Goal: Check status: Check status

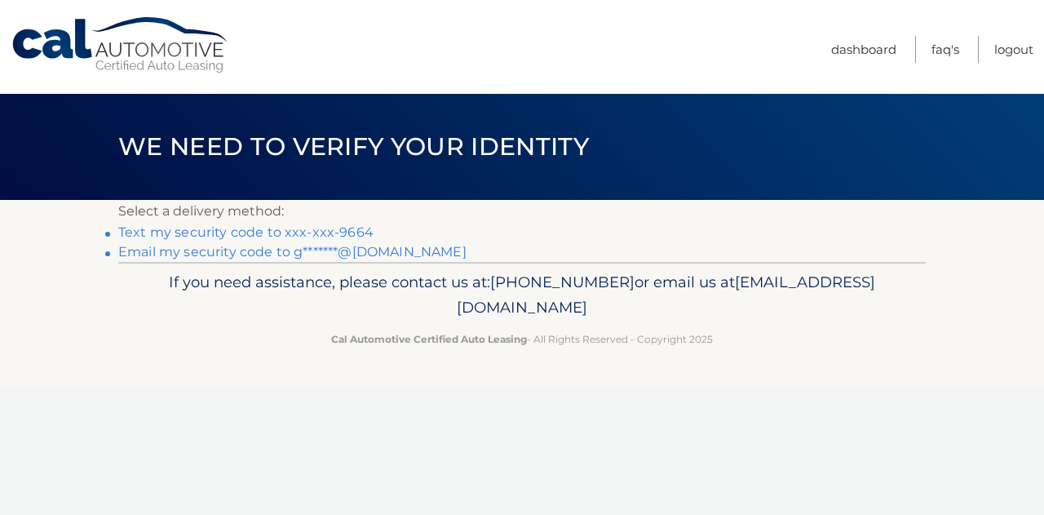
click at [351, 230] on link "Text my security code to xxx-xxx-9664" at bounding box center [245, 232] width 255 height 16
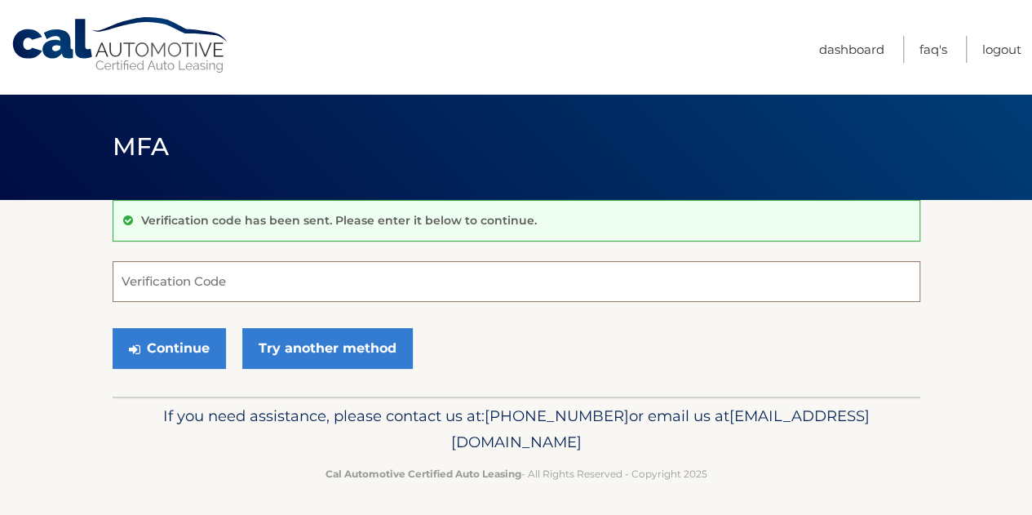
click at [298, 279] on input "Verification Code" at bounding box center [517, 281] width 808 height 41
type input "956527"
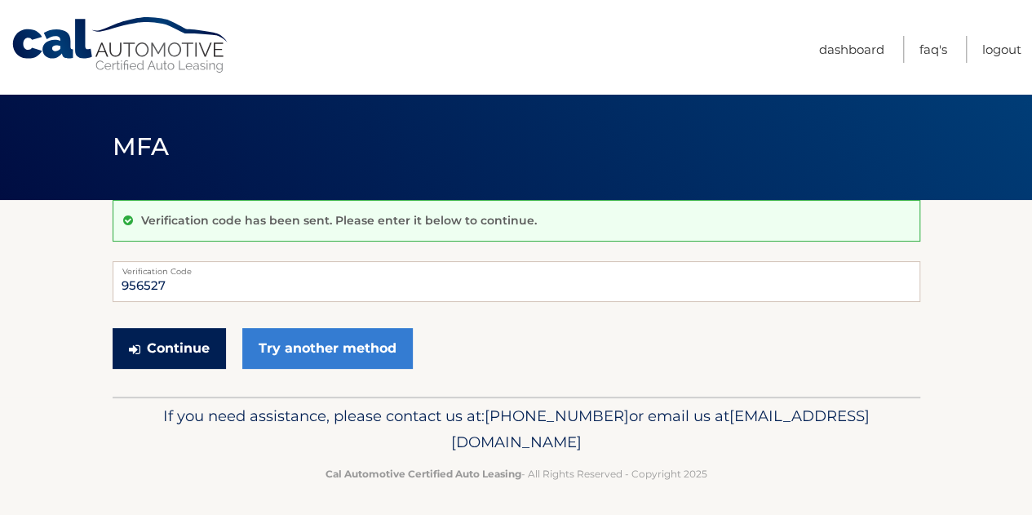
click at [197, 337] on button "Continue" at bounding box center [169, 348] width 113 height 41
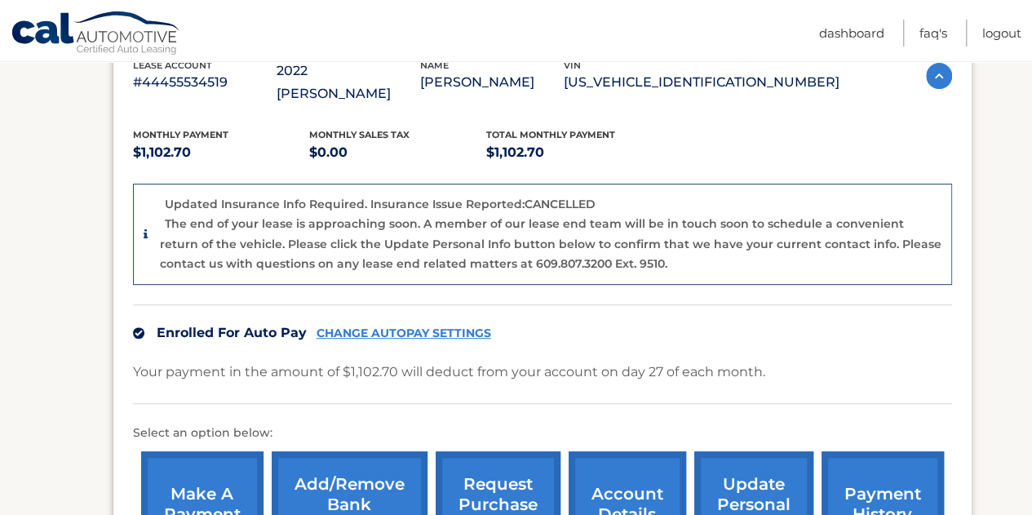
scroll to position [530, 0]
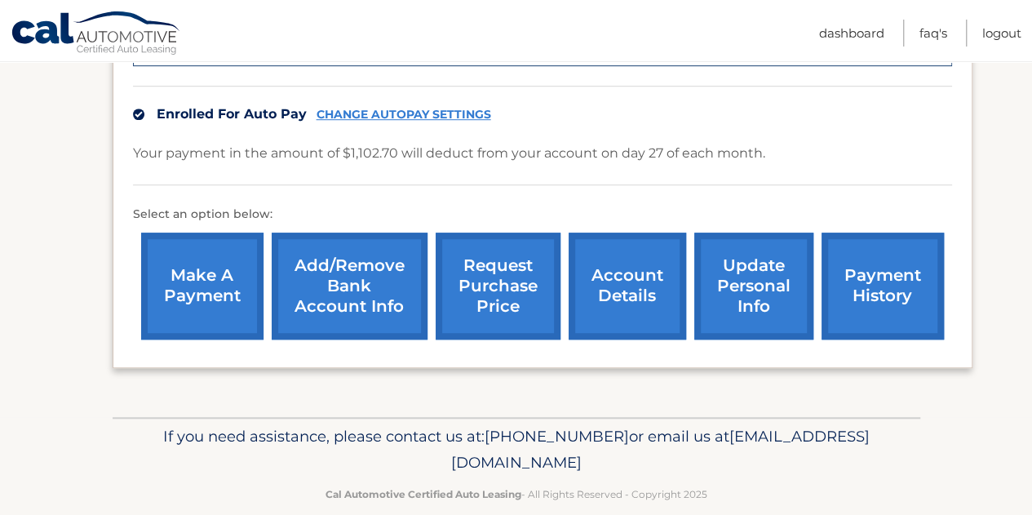
click at [641, 265] on link "account details" at bounding box center [627, 286] width 117 height 107
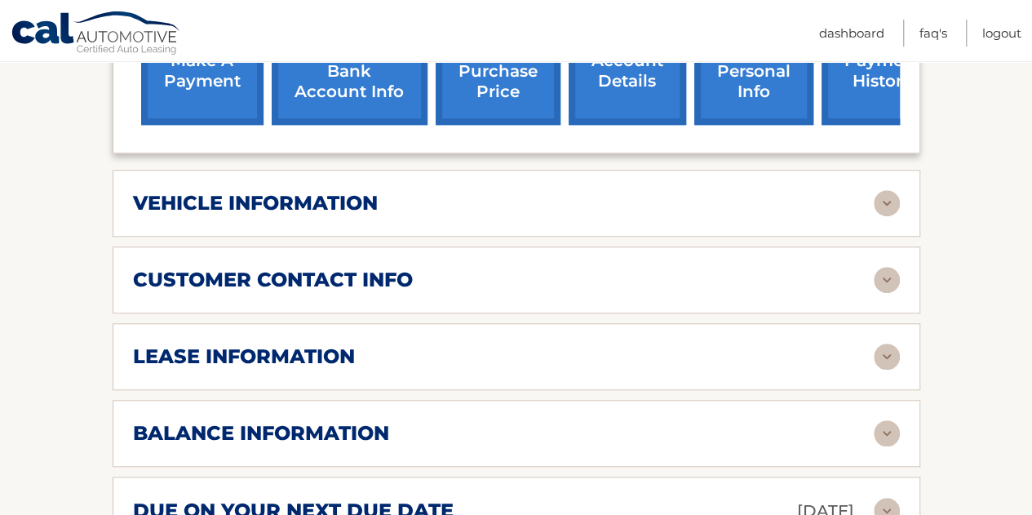
scroll to position [648, 0]
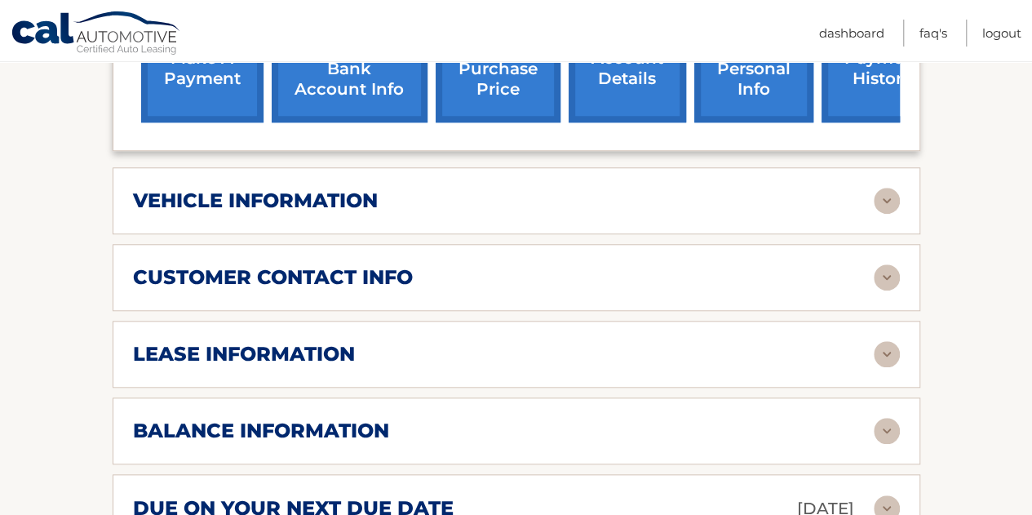
click at [369, 342] on div "lease information" at bounding box center [503, 354] width 741 height 24
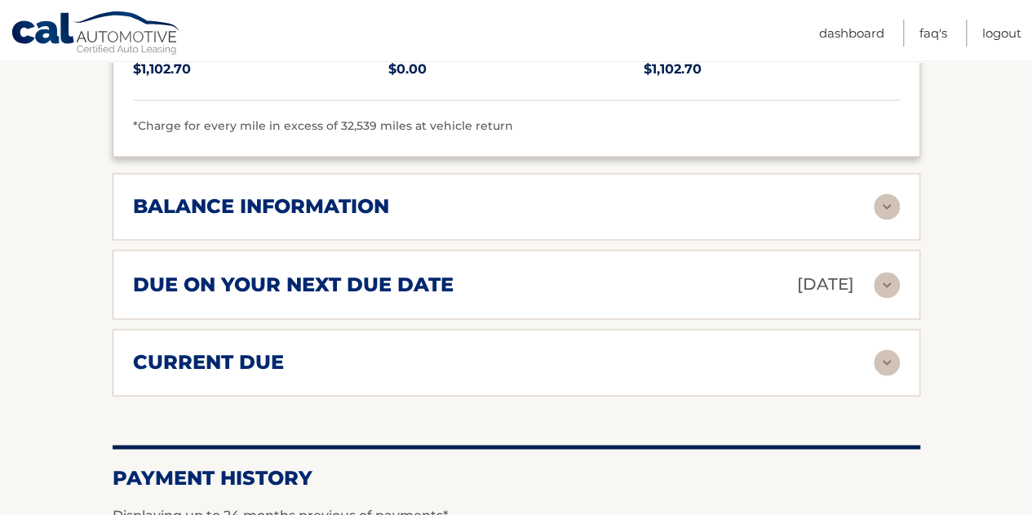
scroll to position [1179, 0]
click at [362, 172] on div "balance information Payments Received 35 Payments Remaining 4 Next Payment will…" at bounding box center [517, 205] width 808 height 67
click at [358, 193] on h2 "balance information" at bounding box center [261, 205] width 256 height 24
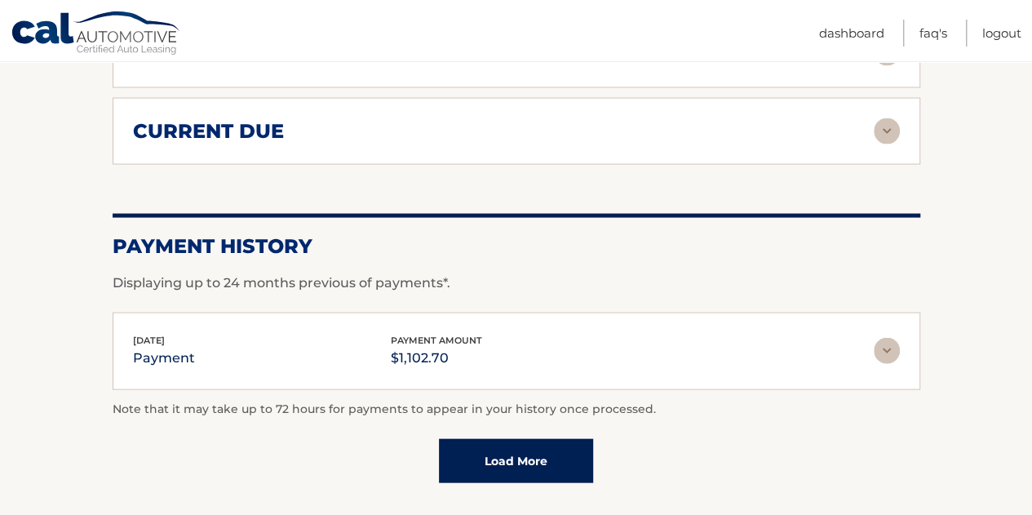
scroll to position [1699, 0]
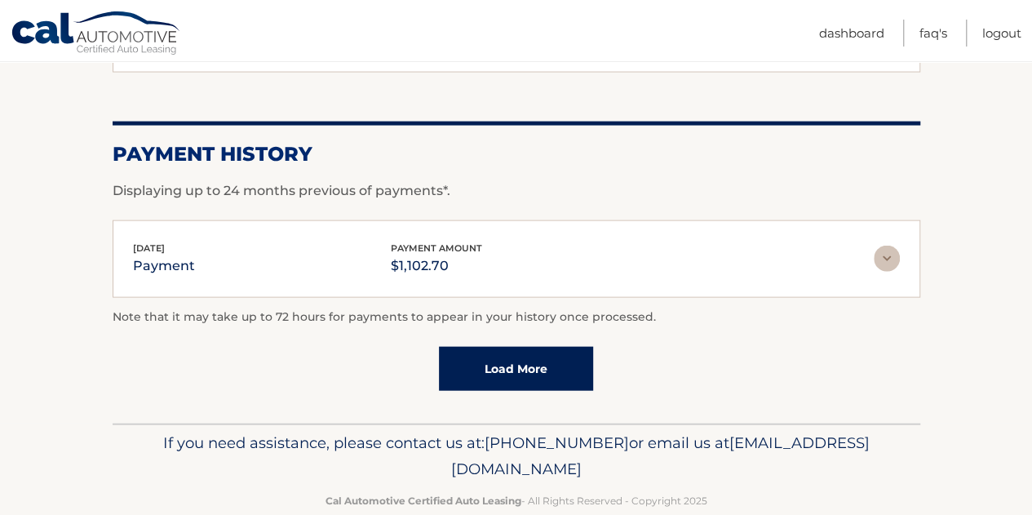
click at [483, 347] on link "Load More" at bounding box center [516, 369] width 154 height 44
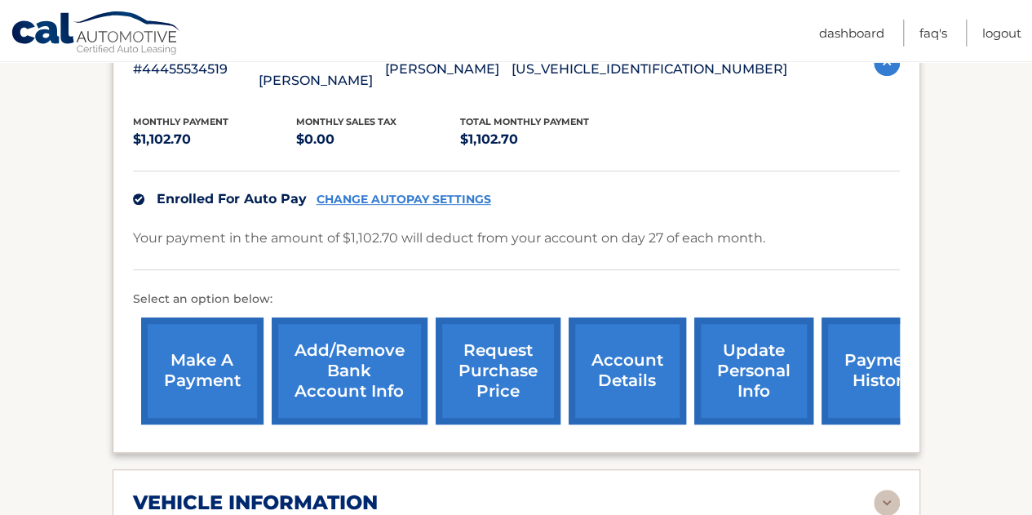
scroll to position [308, 0]
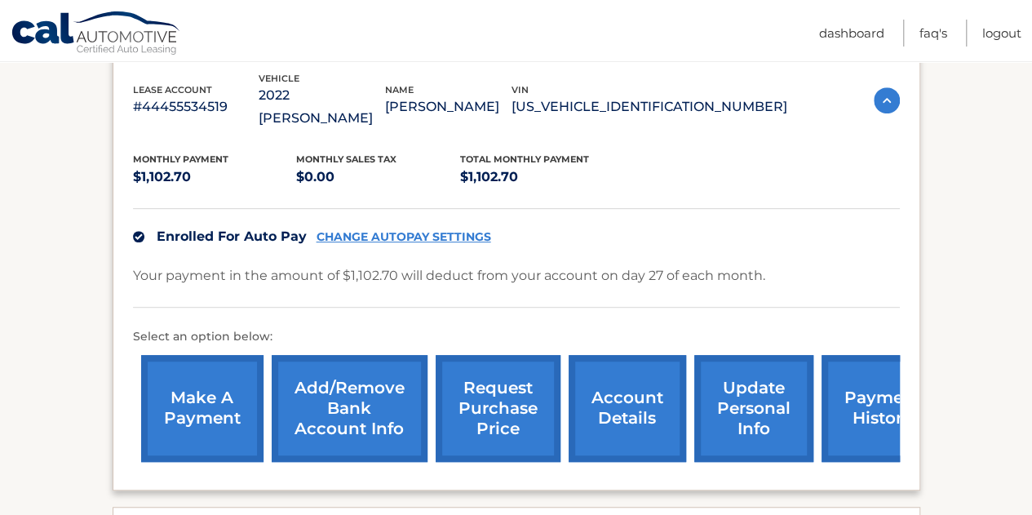
click at [512, 375] on link "request purchase price" at bounding box center [498, 408] width 125 height 107
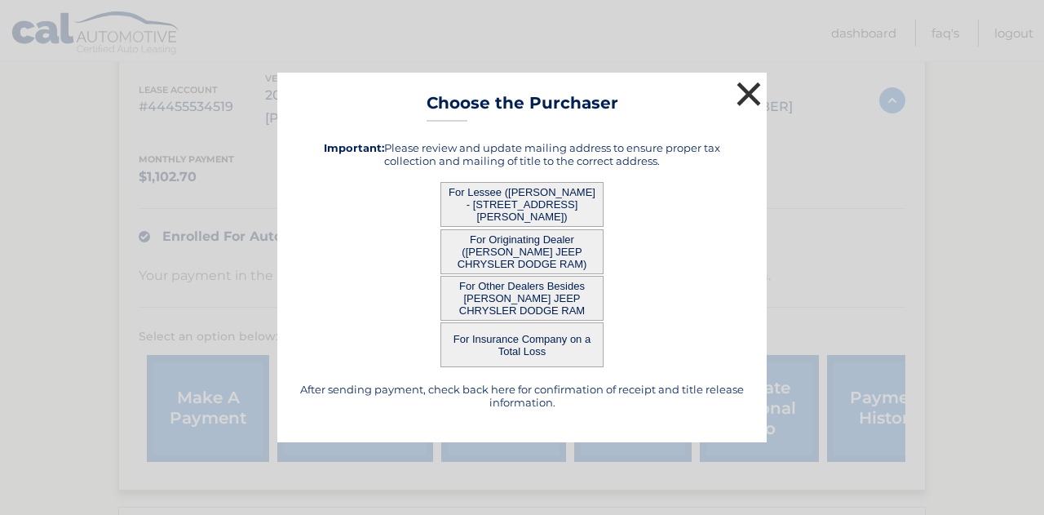
click at [746, 97] on button "×" at bounding box center [749, 94] width 33 height 33
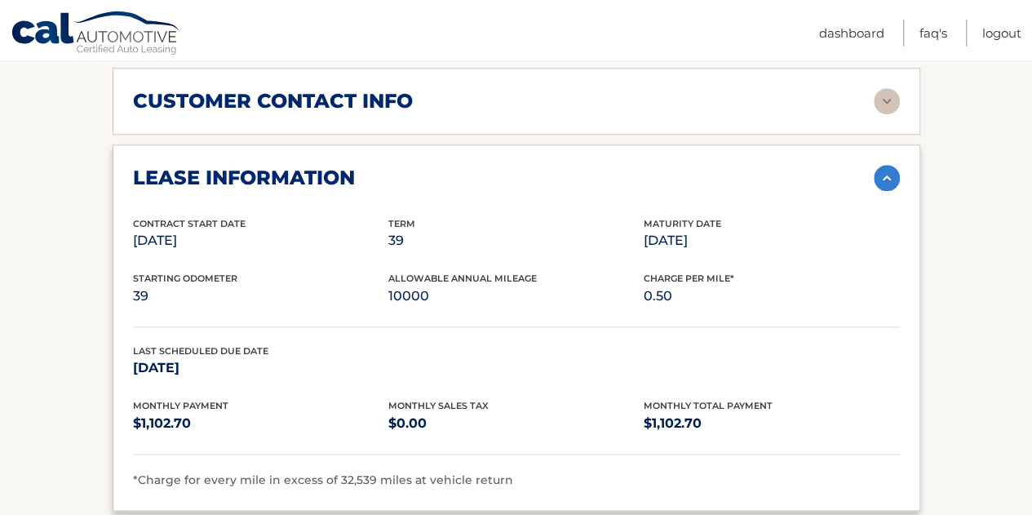
scroll to position [826, 0]
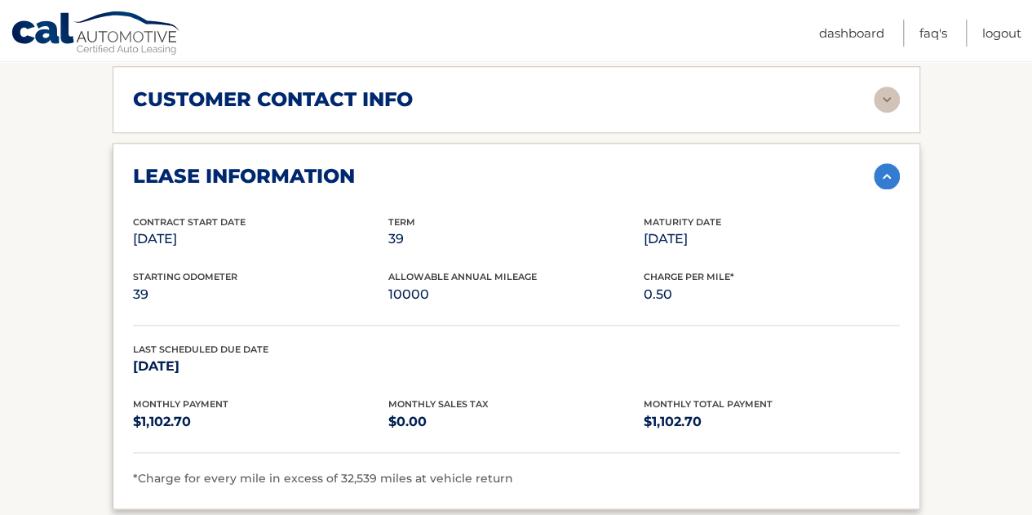
click at [491, 271] on span "Allowable Annual Mileage" at bounding box center [462, 276] width 148 height 11
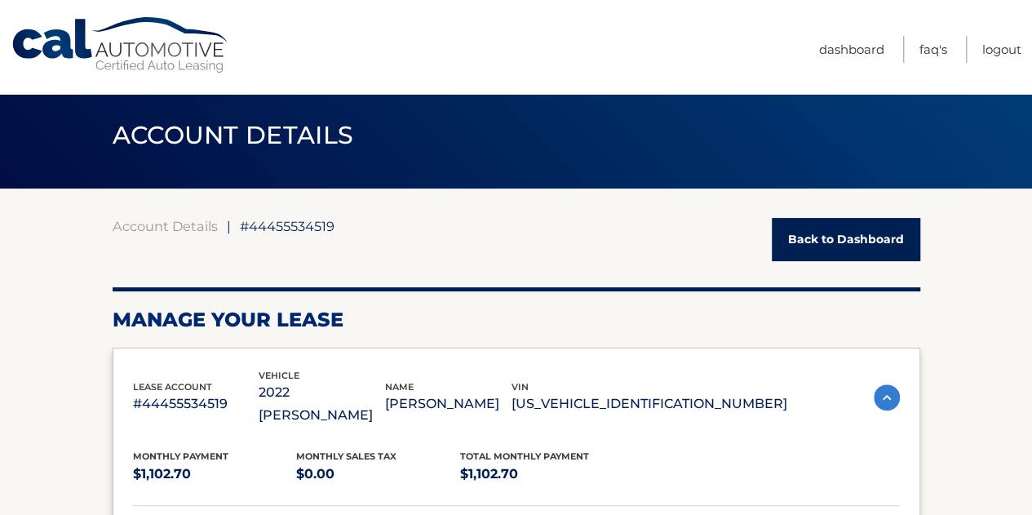
scroll to position [8, 0]
